Goal: Browse casually: Explore the website without a specific task or goal

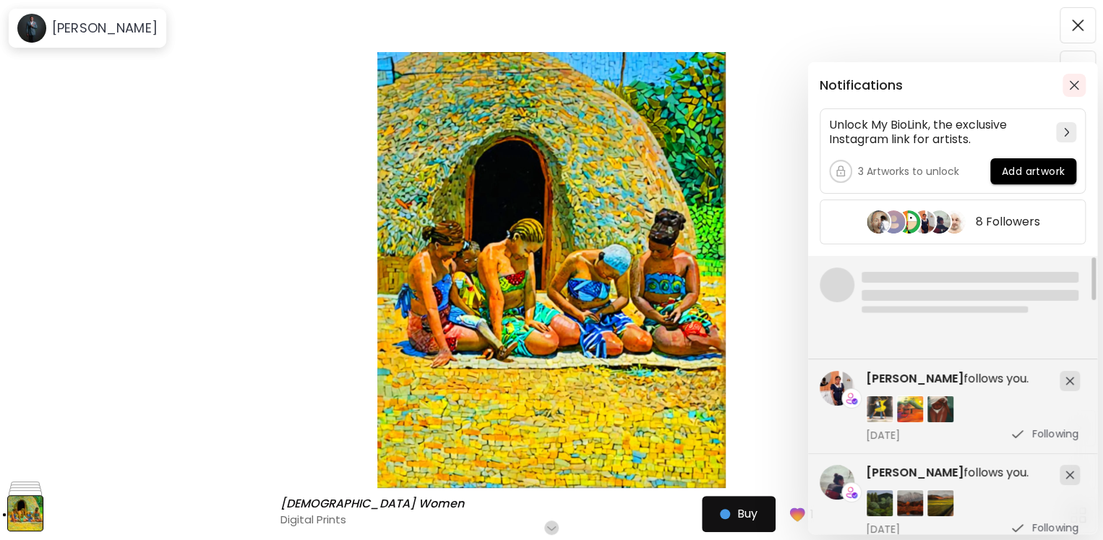
click at [1071, 88] on img "button" at bounding box center [1074, 85] width 10 height 10
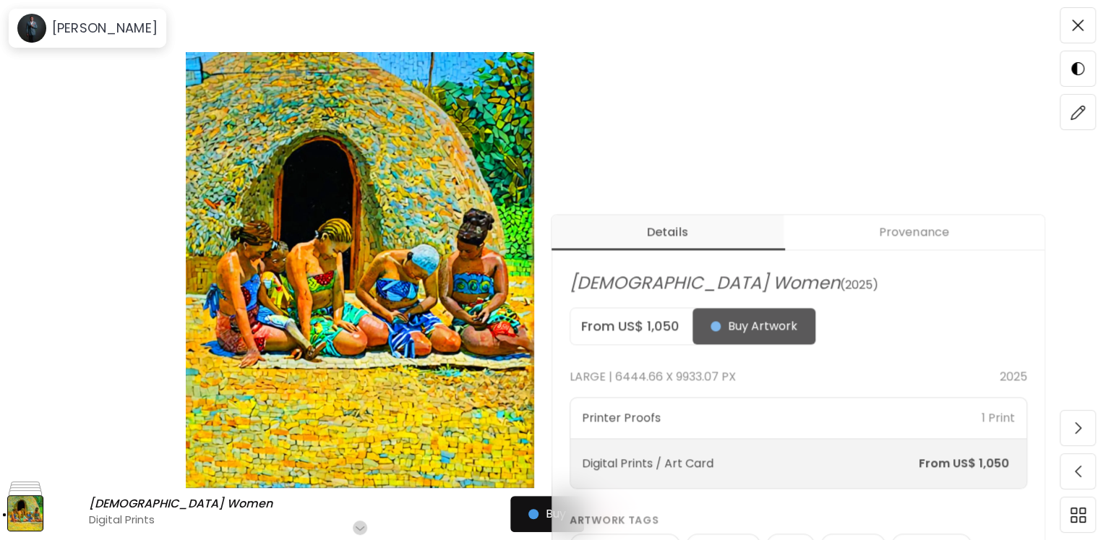
scroll to position [453, 0]
click at [751, 332] on span "Buy Artwork" at bounding box center [754, 325] width 87 height 17
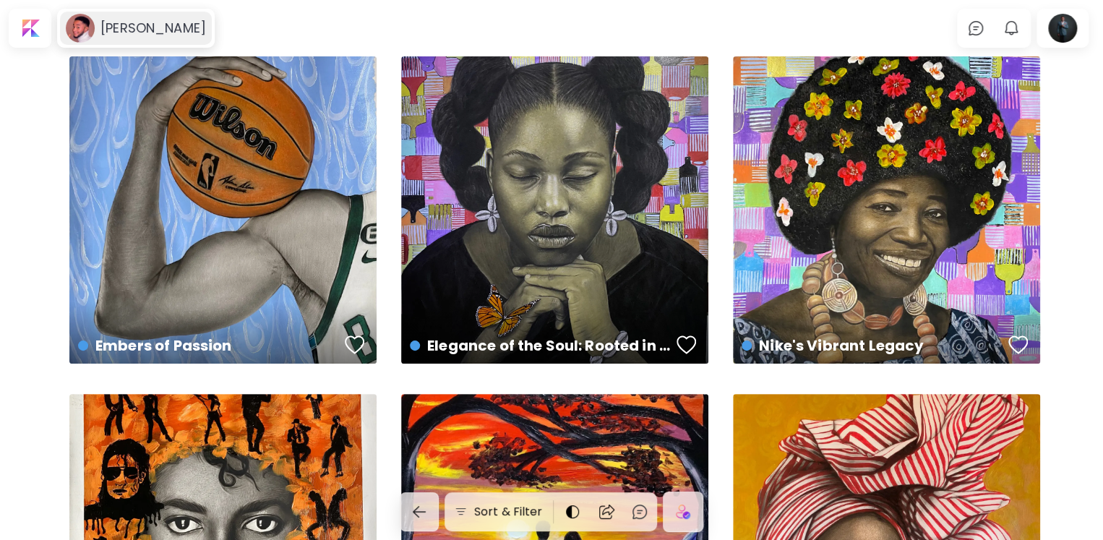
click at [85, 25] on image at bounding box center [80, 28] width 29 height 29
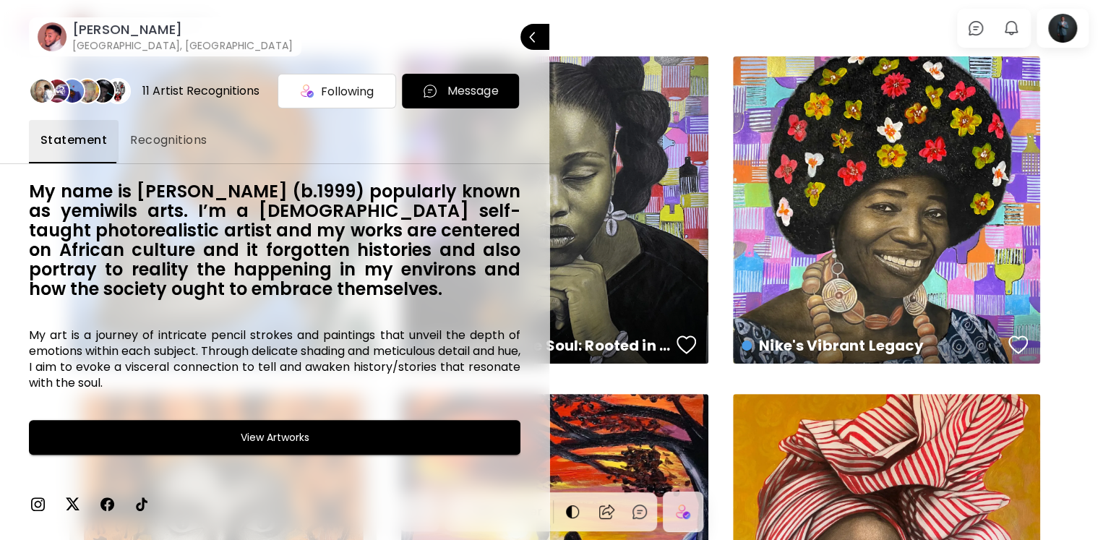
click at [435, 93] on span "Message" at bounding box center [461, 90] width 94 height 17
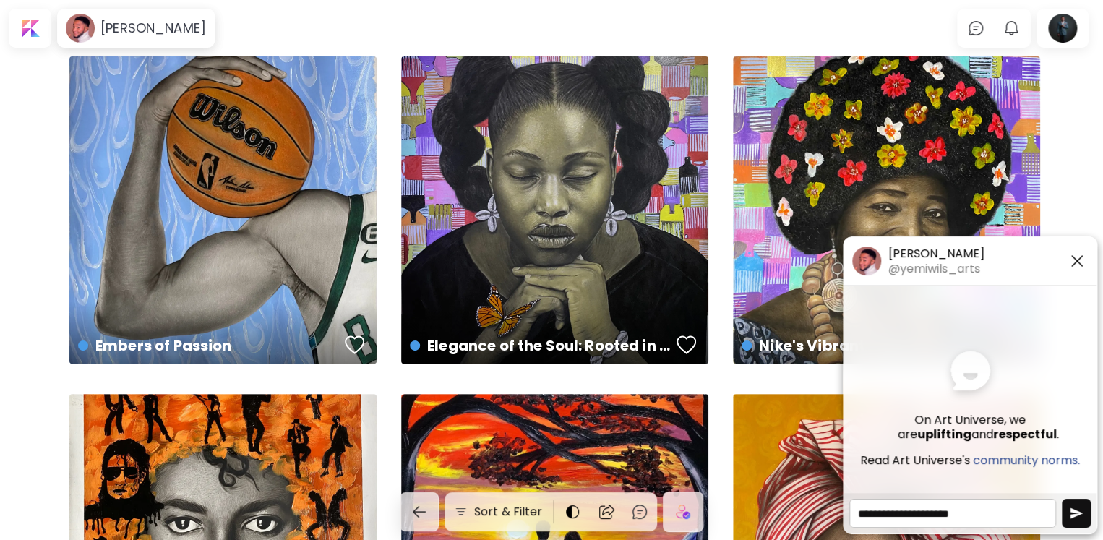
type textarea "**********"
click at [1079, 504] on button "button" at bounding box center [1076, 513] width 29 height 29
click at [1077, 513] on img "button" at bounding box center [1076, 513] width 14 height 14
click at [1002, 515] on textarea "**********" at bounding box center [953, 513] width 207 height 29
click at [1074, 515] on img "button" at bounding box center [1076, 513] width 14 height 14
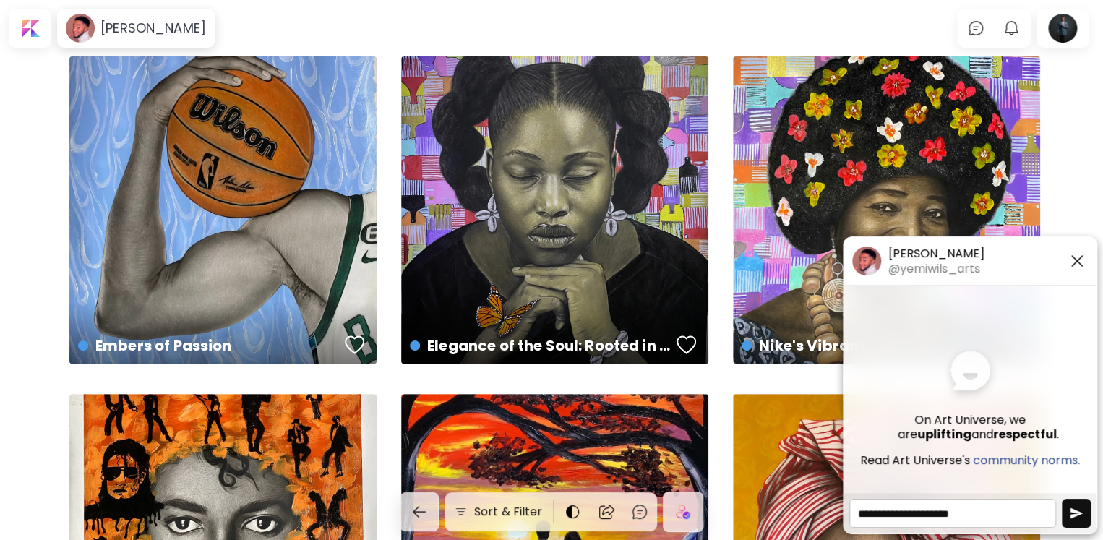
click at [1074, 515] on img "button" at bounding box center [1076, 513] width 14 height 14
click at [1082, 258] on img "button" at bounding box center [1077, 260] width 17 height 17
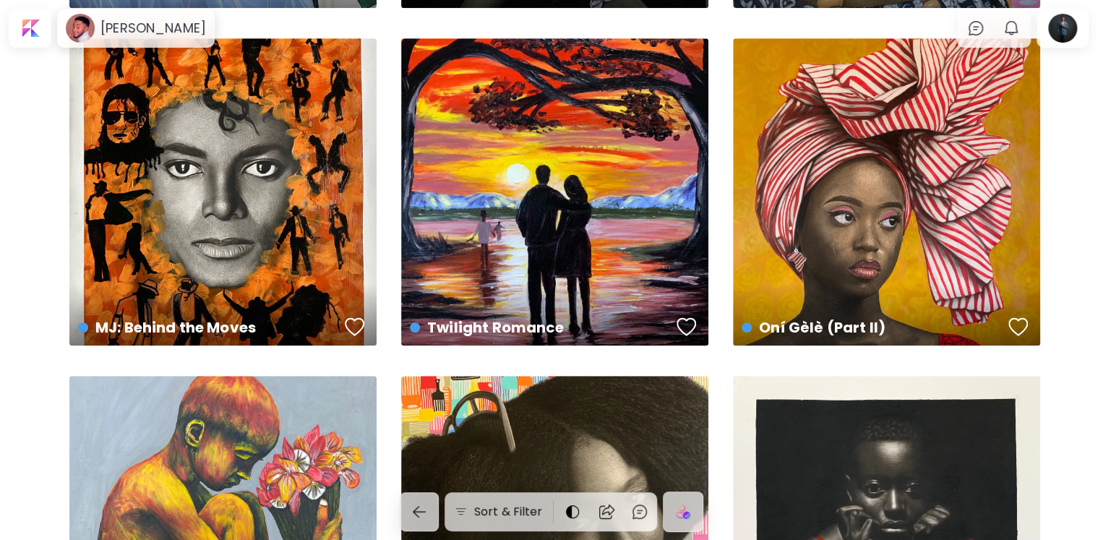
scroll to position [385, 0]
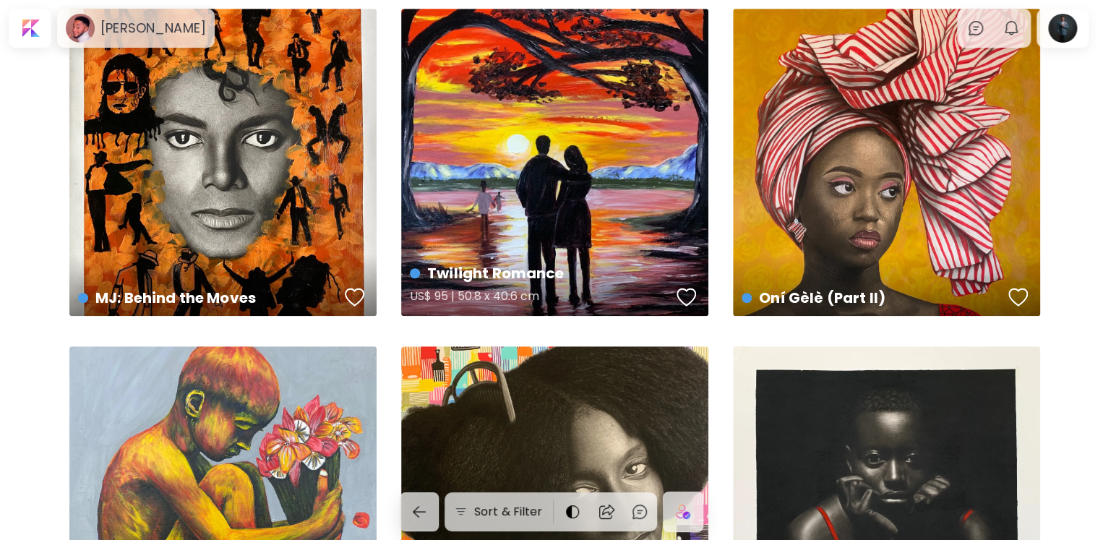
click at [552, 213] on div "Twilight Romance US$ 95 | 50.8 x 40.6 cm" at bounding box center [554, 162] width 307 height 307
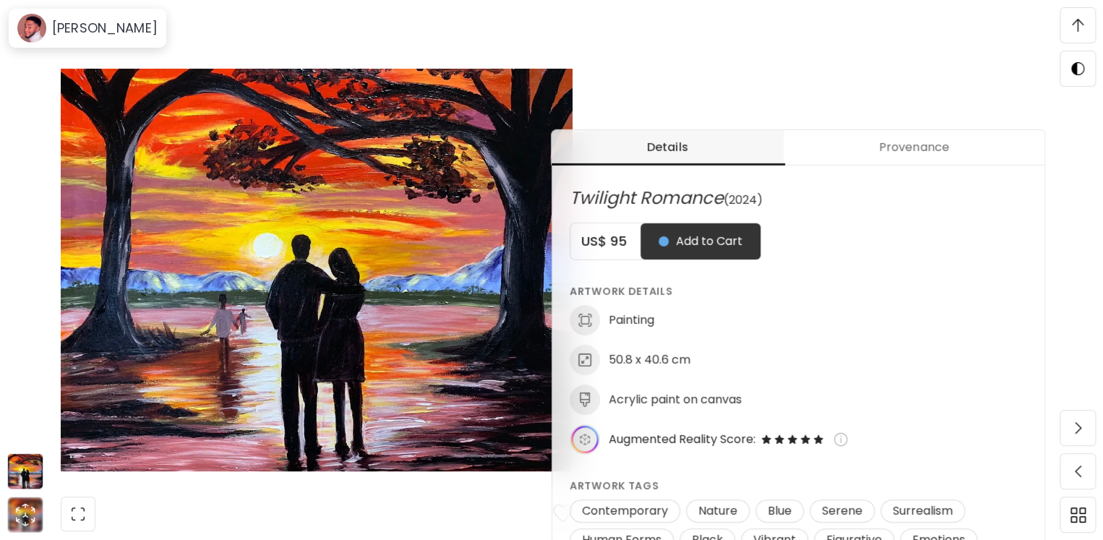
click at [354, 43] on div "Twilight Romance Twilight Romance Painting | 50.8 x 40.6 cm Scroll for more Add…" at bounding box center [316, 270] width 633 height 540
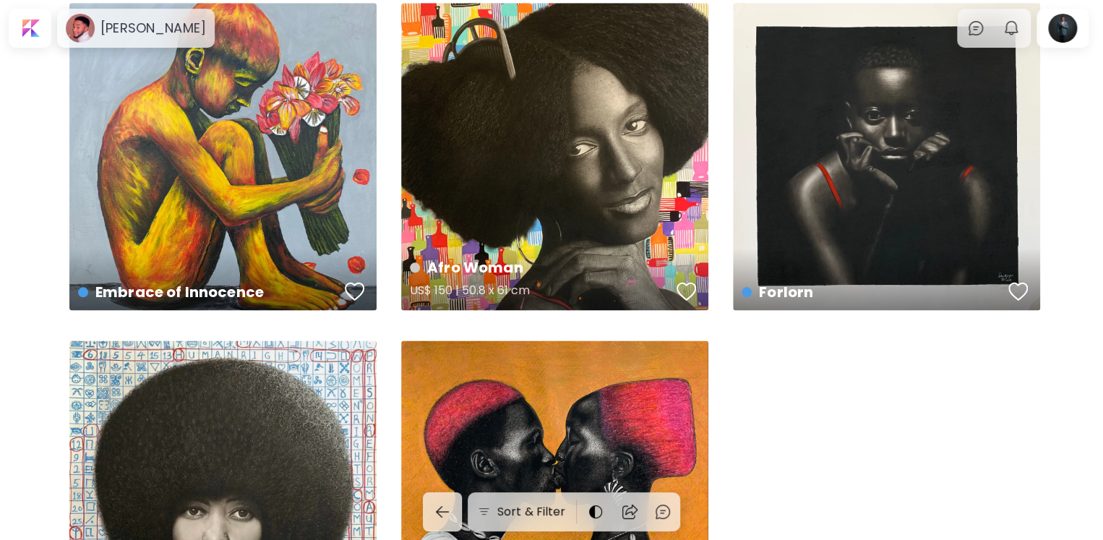
click at [589, 195] on div "Afro Woman US$ 150 | 50.8 x 61 cm" at bounding box center [554, 156] width 307 height 307
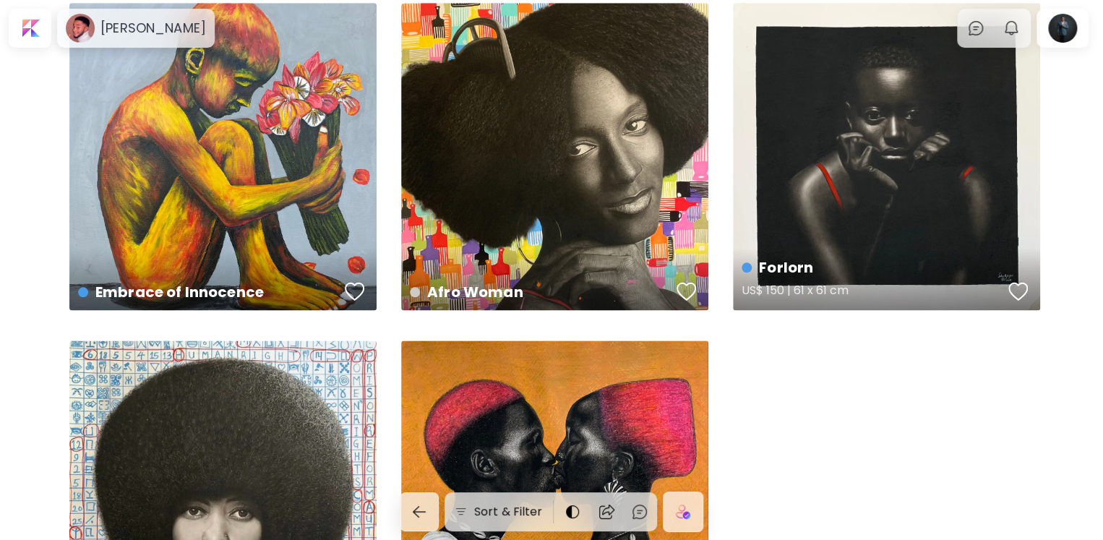
click at [912, 215] on div "Forlorn US$ 150 | 61 x 61 cm" at bounding box center [886, 156] width 307 height 307
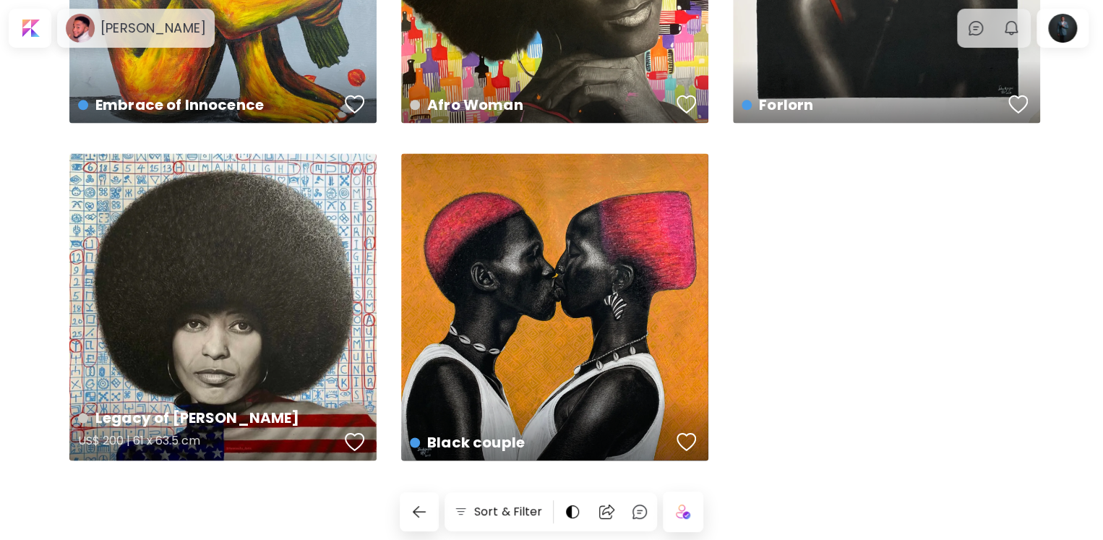
click at [256, 314] on div "Legacy of [PERSON_NAME] US$ 200 | 61 x 63.5 cm" at bounding box center [222, 306] width 307 height 307
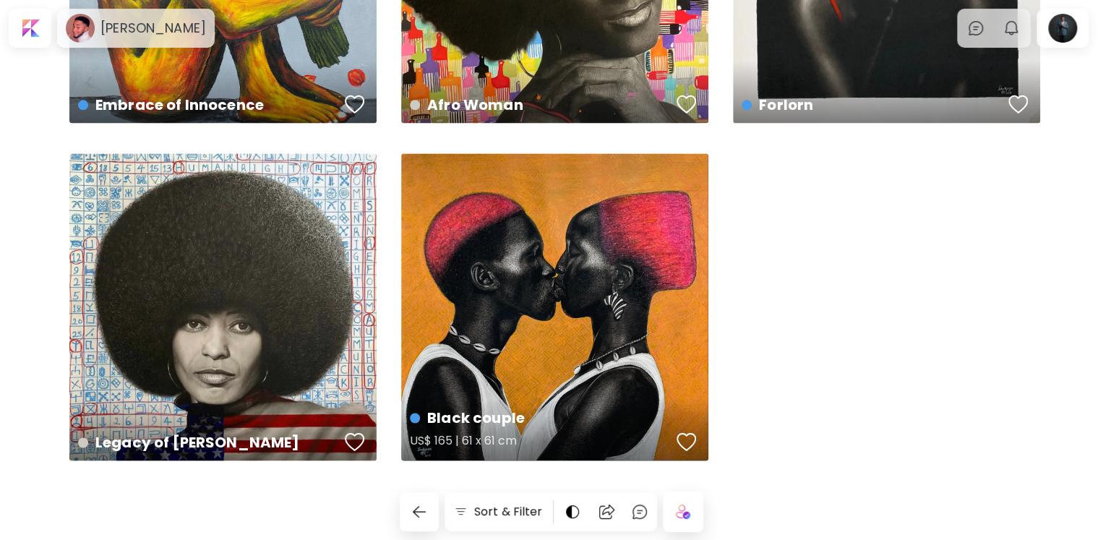
click at [602, 356] on div "Black couple US$ 165 | 61 x 61 cm" at bounding box center [554, 306] width 307 height 307
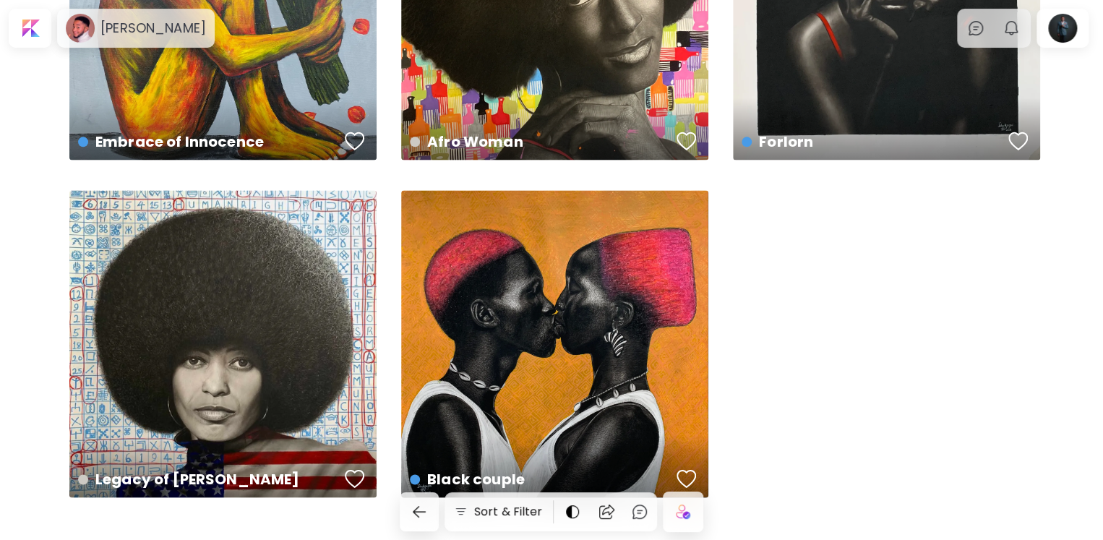
scroll to position [916, 0]
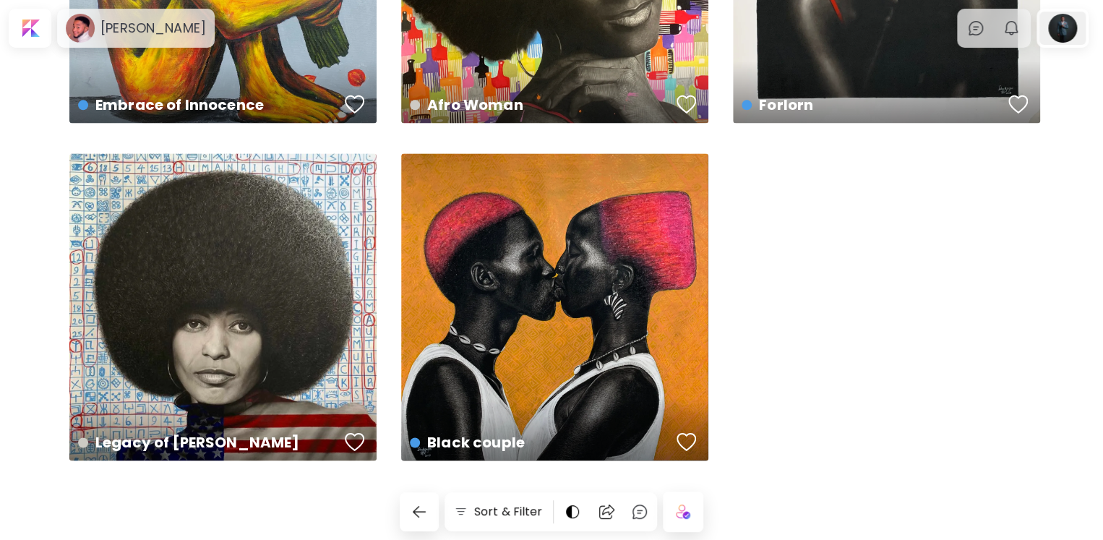
click at [1080, 36] on div at bounding box center [1063, 28] width 46 height 33
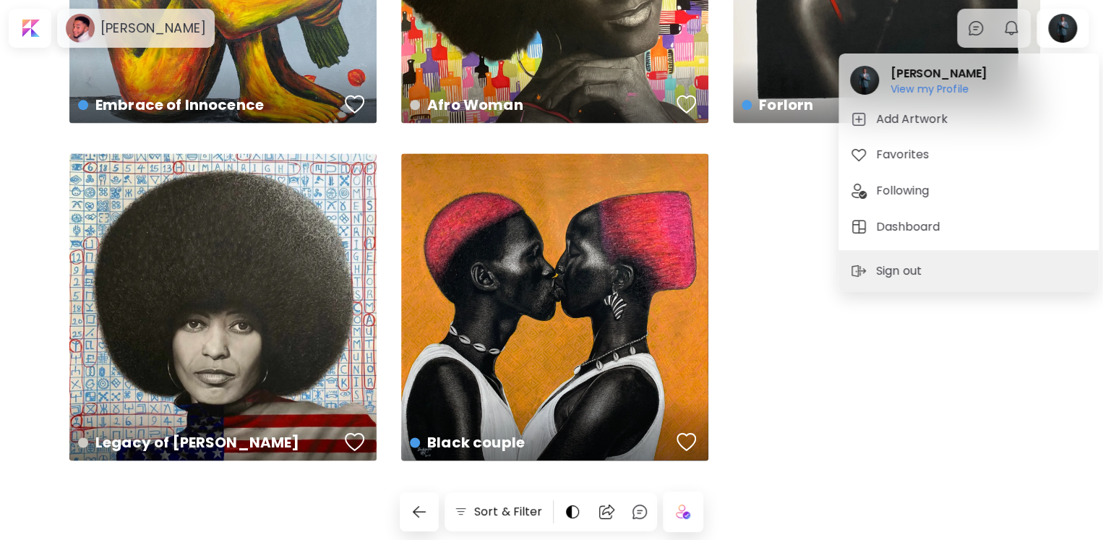
click at [1017, 31] on div at bounding box center [551, 270] width 1103 height 540
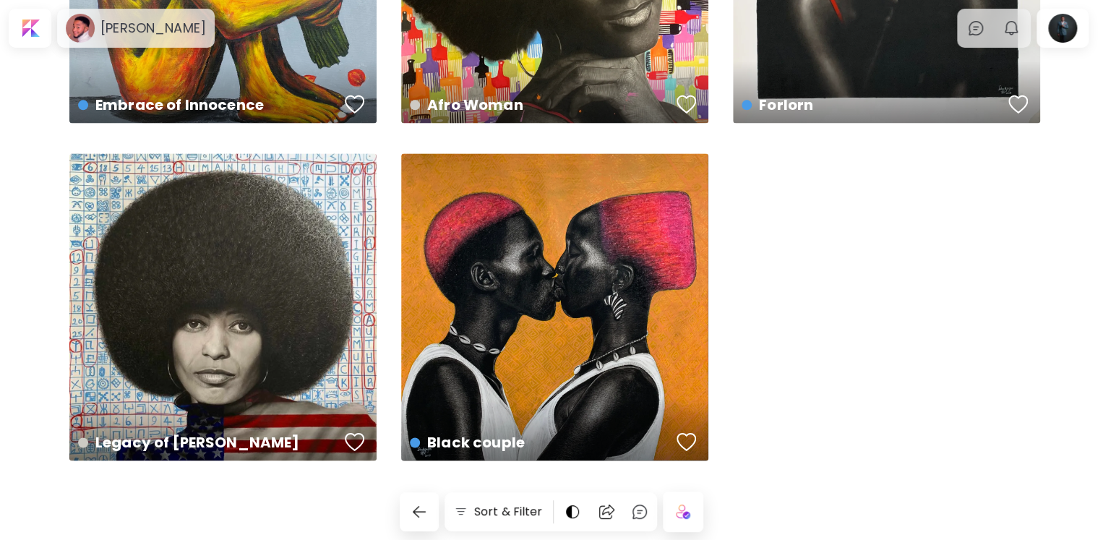
click at [1017, 31] on img "button" at bounding box center [1011, 28] width 17 height 17
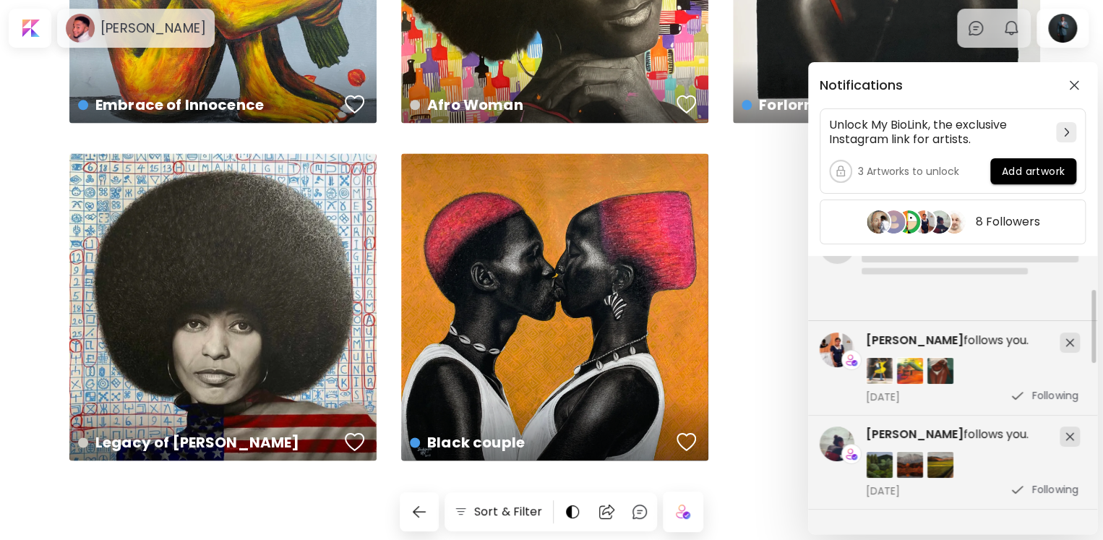
scroll to position [0, 0]
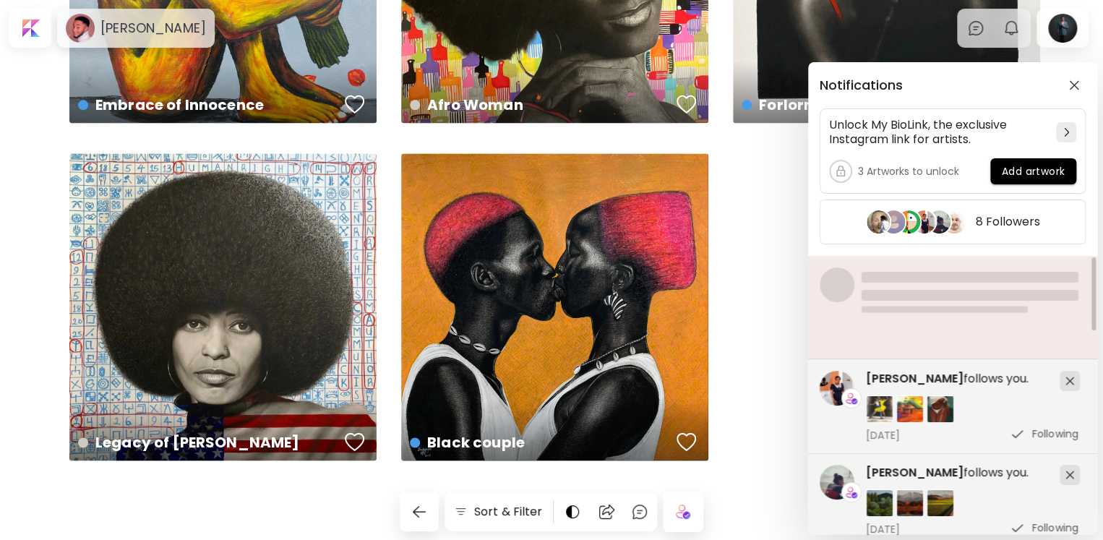
drag, startPoint x: 1092, startPoint y: 286, endPoint x: 1084, endPoint y: 271, distance: 17.1
click at [1084, 271] on div "[PERSON_NAME] follows you. [DATE] Following ZuriGrant has favorited [DEMOGRAPHI…" at bounding box center [952, 395] width 289 height 278
